Goal: Information Seeking & Learning: Learn about a topic

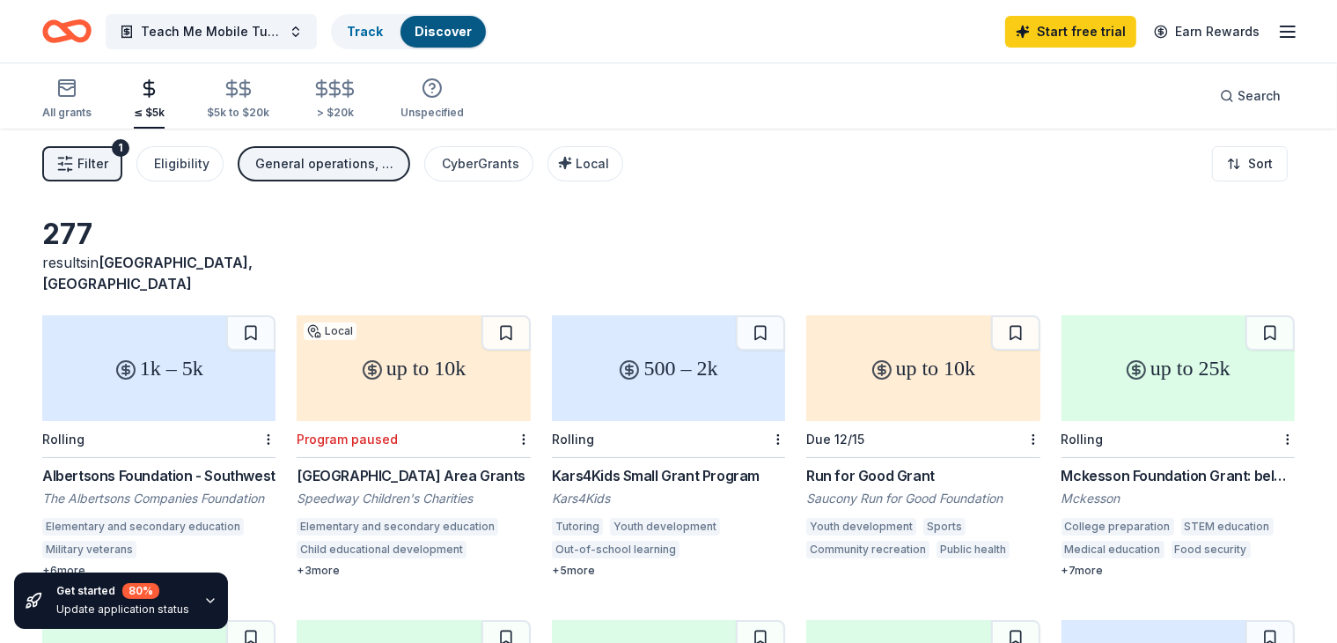
click at [74, 165] on icon "button" at bounding box center [65, 164] width 18 height 18
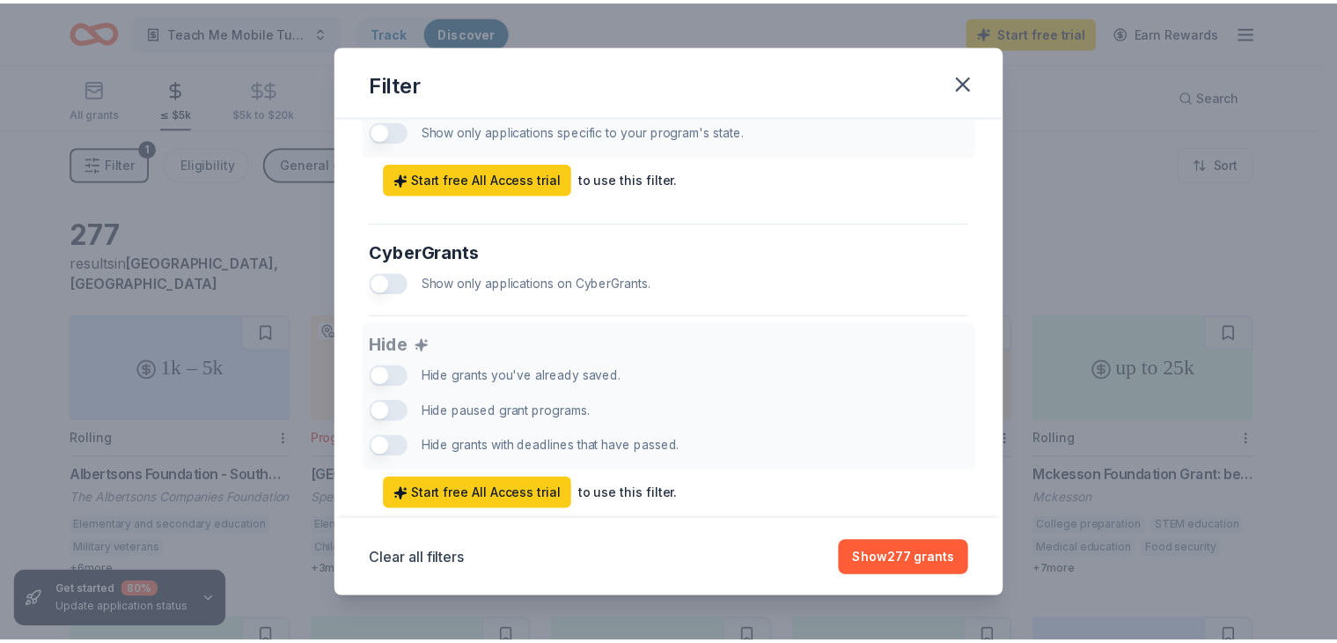
scroll to position [1066, 0]
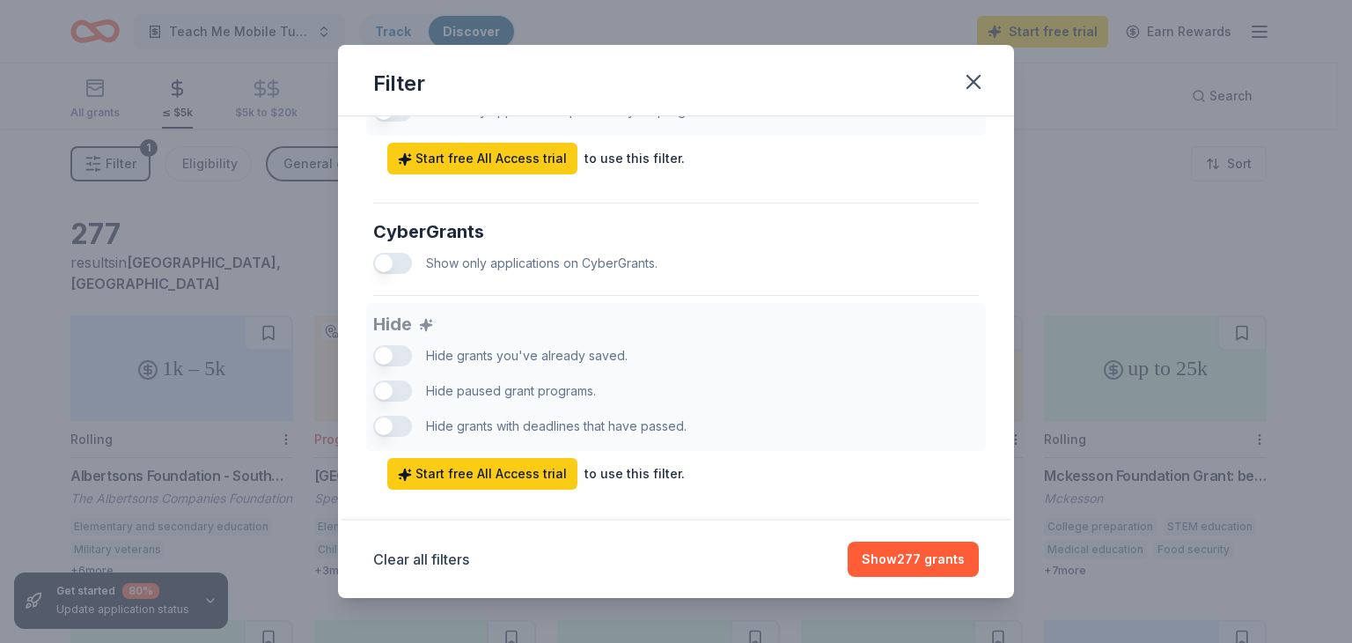
click at [393, 274] on button "button" at bounding box center [392, 263] width 39 height 21
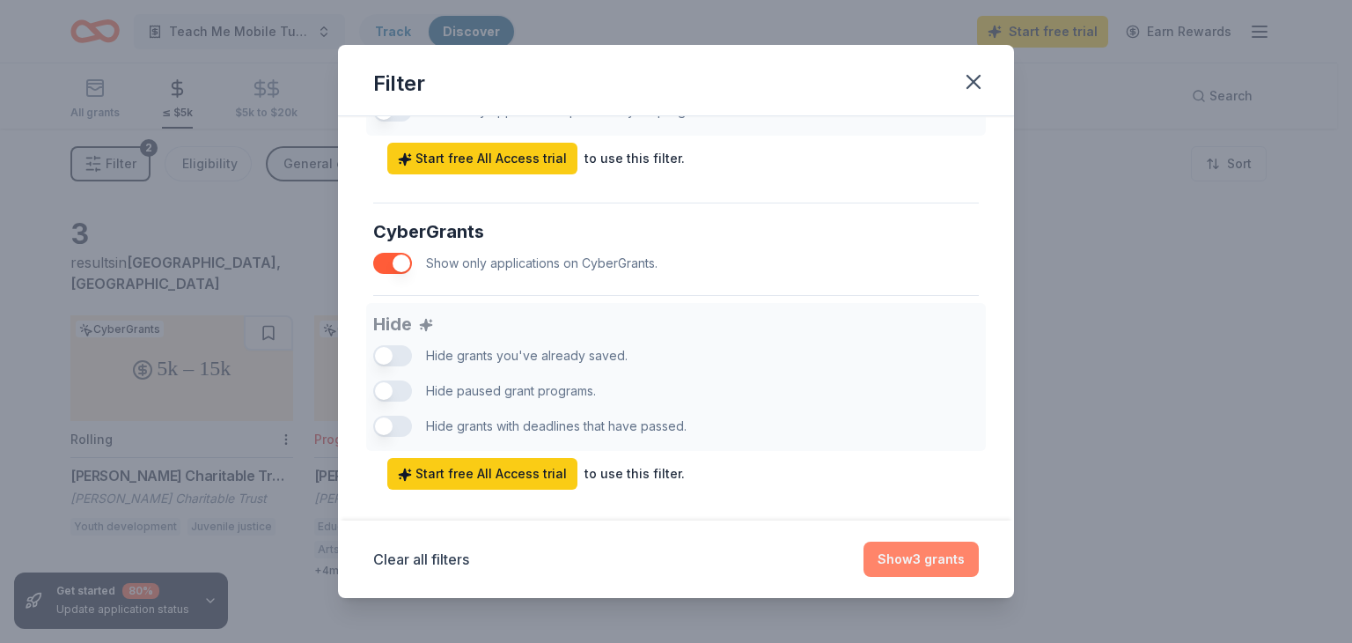
click at [909, 560] on button "Show 3 grants" at bounding box center [920, 558] width 115 height 35
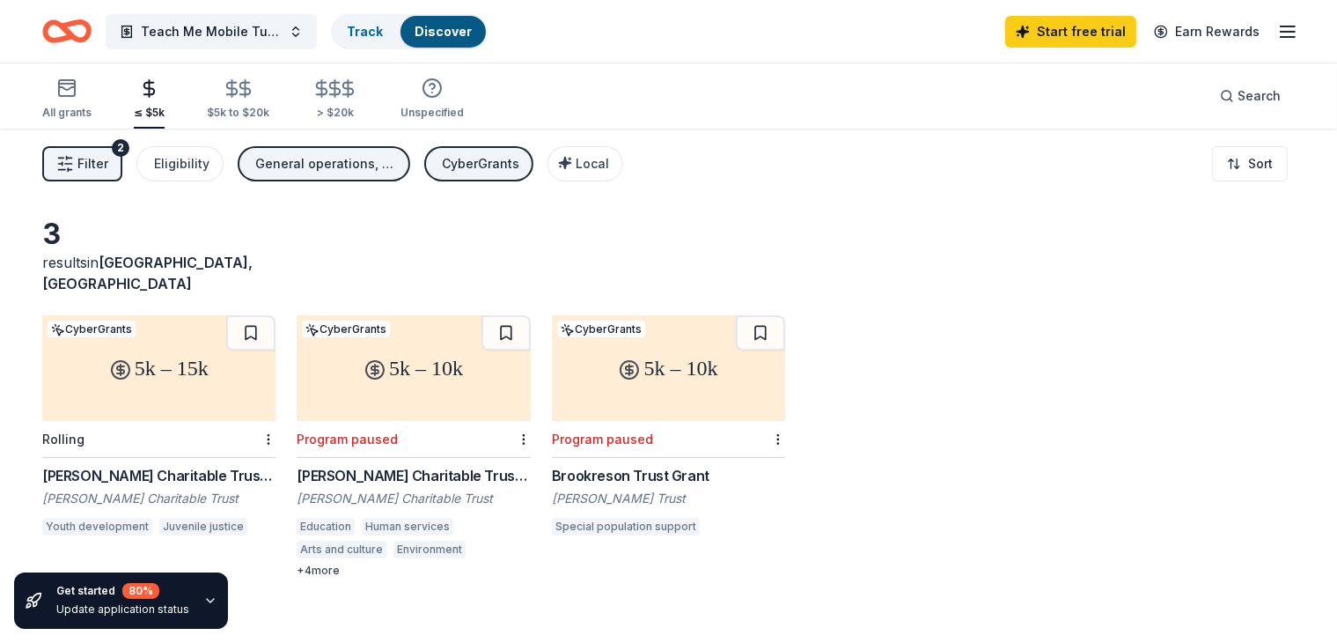
click at [194, 346] on div "5k – 15k" at bounding box center [158, 368] width 233 height 106
